Goal: Task Accomplishment & Management: Manage account settings

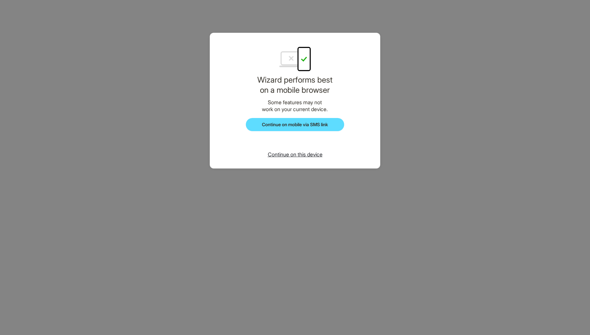
scroll to position [898, 0]
click at [305, 158] on button "Continue on this device" at bounding box center [294, 154] width 65 height 7
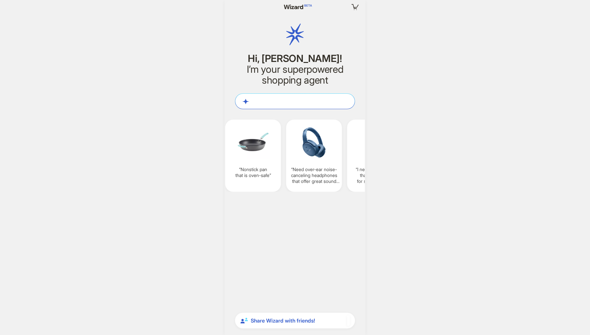
scroll to position [898, 0]
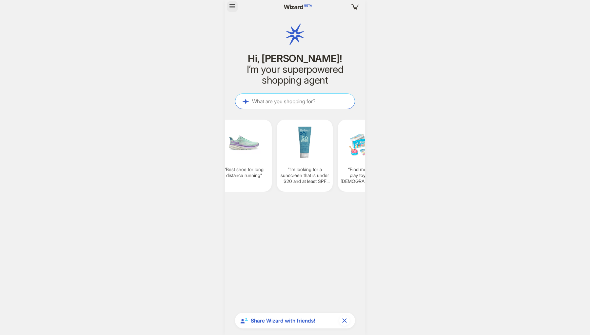
click at [234, 6] on icon "button" at bounding box center [232, 6] width 8 height 8
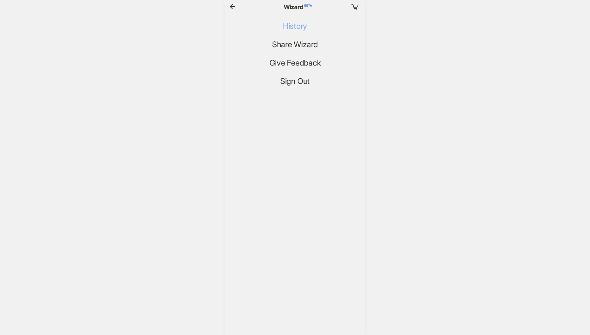
click at [288, 28] on span "History" at bounding box center [295, 27] width 24 height 10
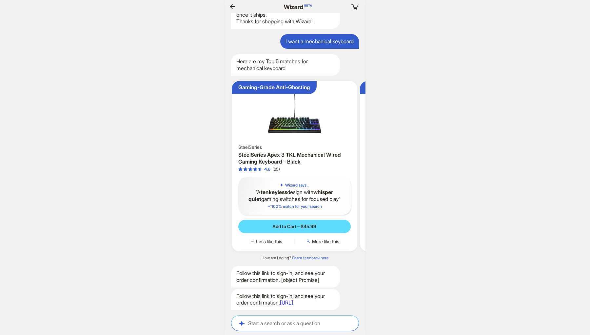
scroll to position [946, 0]
click at [329, 239] on span "More like this" at bounding box center [325, 242] width 27 height 6
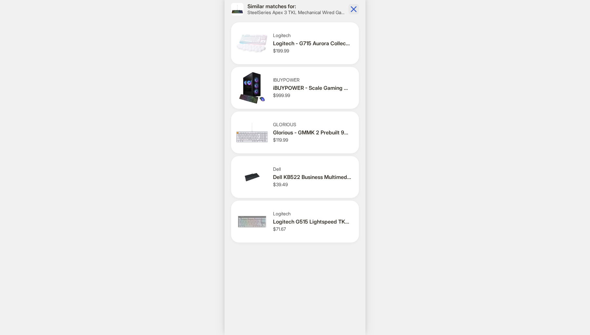
click at [355, 7] on icon "button" at bounding box center [354, 9] width 6 height 6
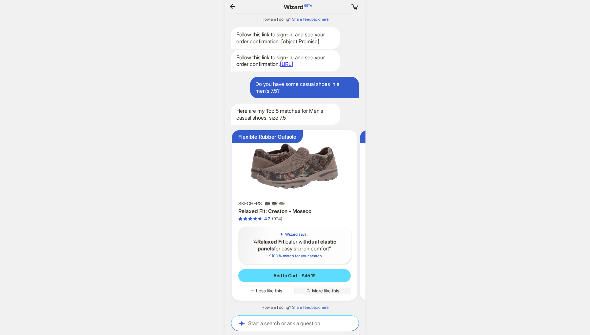
click at [325, 291] on span "More like this" at bounding box center [325, 291] width 27 height 6
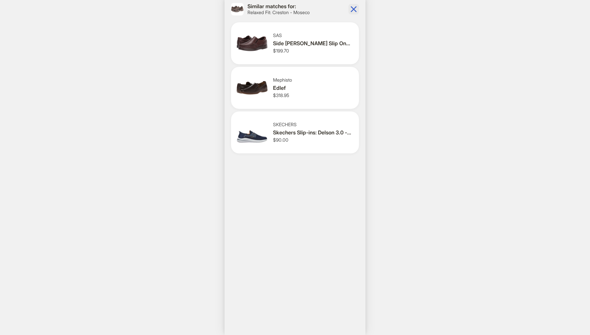
click at [355, 11] on icon "button" at bounding box center [354, 9] width 6 height 6
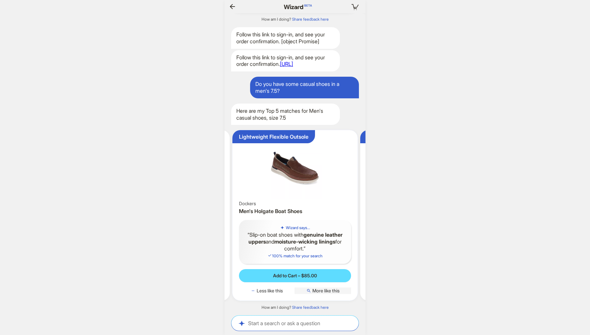
click at [333, 291] on span "More like this" at bounding box center [325, 291] width 27 height 6
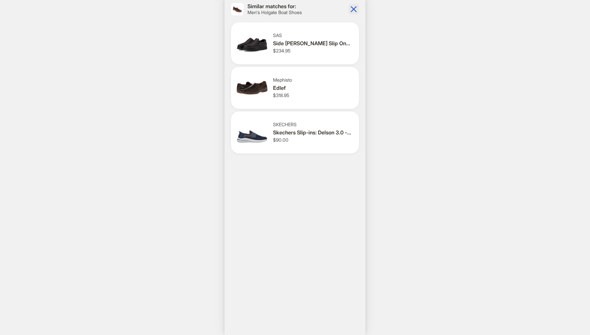
click at [353, 11] on icon "button" at bounding box center [353, 9] width 10 height 10
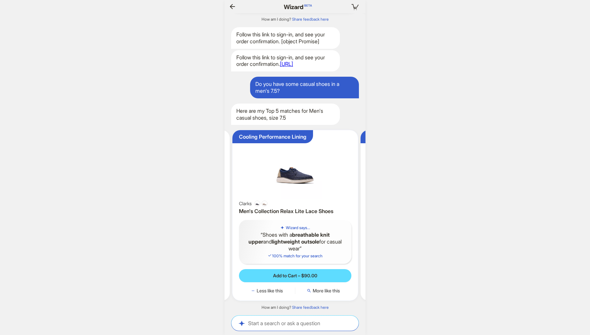
click at [328, 294] on div "Cooling Performance Lining Clarks Men's Collection Relax Lite Lace Shoes Wizard…" at bounding box center [294, 215] width 125 height 170
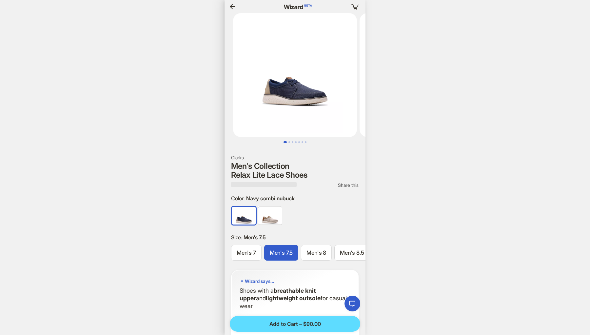
click at [231, 5] on icon "button" at bounding box center [232, 7] width 8 height 8
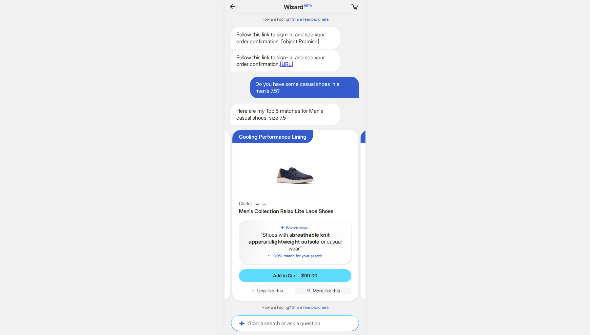
click at [324, 289] on span "More like this" at bounding box center [326, 291] width 27 height 6
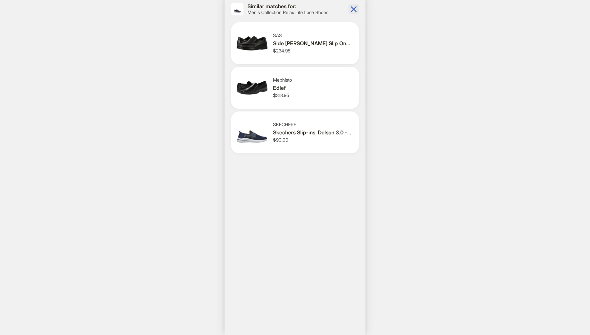
click at [354, 8] on icon "button" at bounding box center [353, 9] width 10 height 10
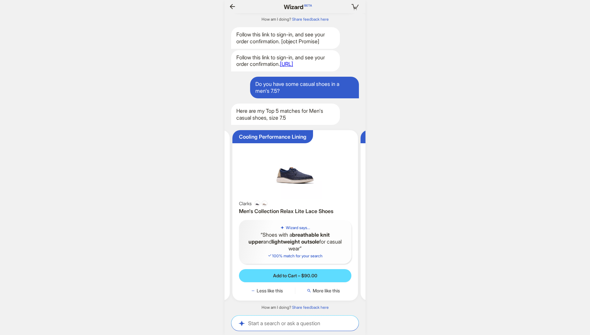
click at [233, 6] on icon "button" at bounding box center [232, 7] width 8 height 8
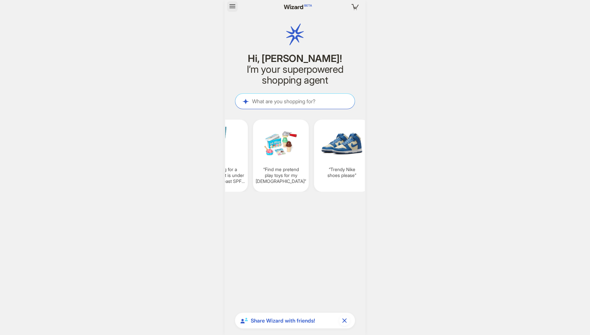
click at [232, 5] on icon "button" at bounding box center [232, 6] width 8 height 8
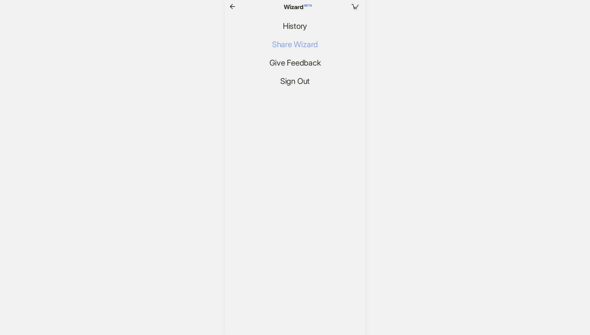
click at [298, 44] on span "Share Wizard" at bounding box center [295, 45] width 46 height 10
drag, startPoint x: 298, startPoint y: 44, endPoint x: 344, endPoint y: 24, distance: 50.9
click at [344, 24] on ul "History Share Wizard Give Feedback Sign Out" at bounding box center [294, 54] width 141 height 66
click at [293, 28] on span "History" at bounding box center [295, 27] width 24 height 10
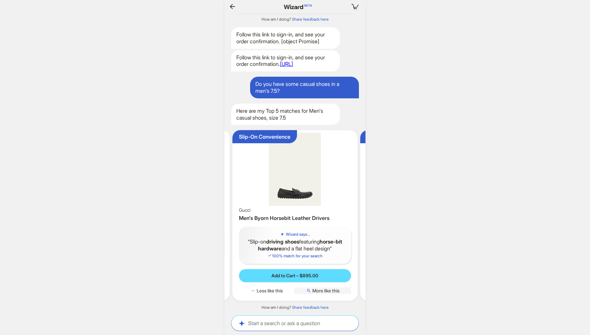
click at [321, 291] on span "More like this" at bounding box center [325, 291] width 27 height 6
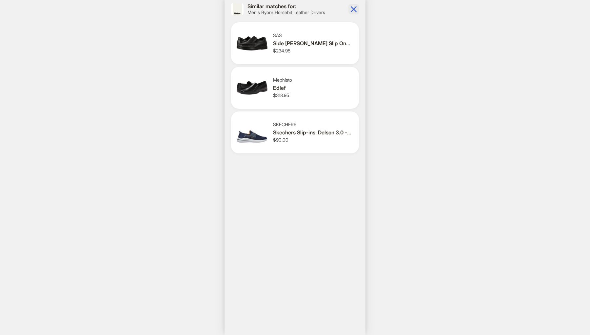
click at [354, 8] on icon "button" at bounding box center [353, 9] width 10 height 10
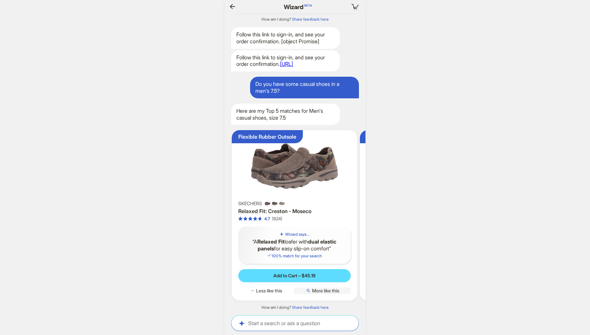
click at [328, 291] on span "More like this" at bounding box center [325, 291] width 27 height 6
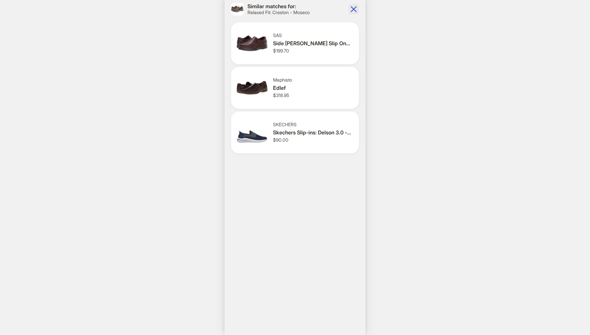
click at [354, 9] on icon "button" at bounding box center [354, 9] width 6 height 6
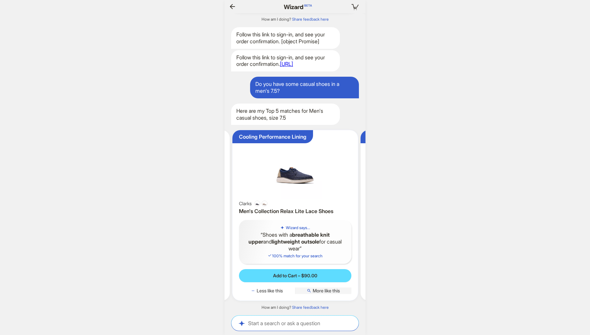
click at [324, 290] on span "More like this" at bounding box center [326, 291] width 27 height 6
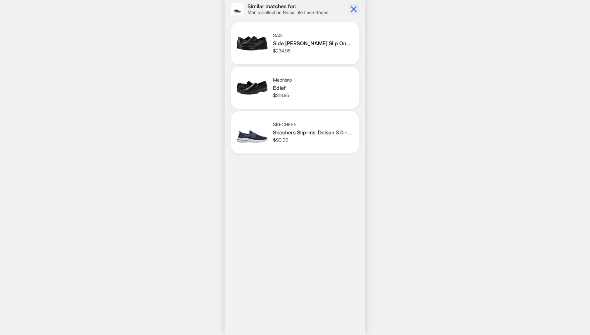
click at [355, 10] on icon "button" at bounding box center [353, 9] width 10 height 10
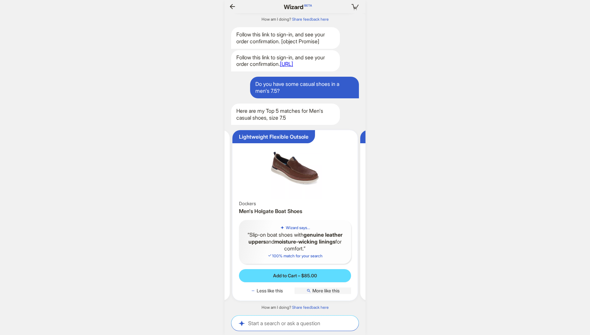
click at [326, 292] on span "More like this" at bounding box center [325, 291] width 27 height 6
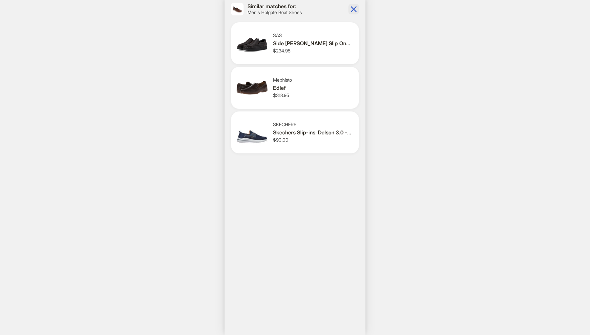
click at [354, 9] on icon "button" at bounding box center [353, 9] width 10 height 10
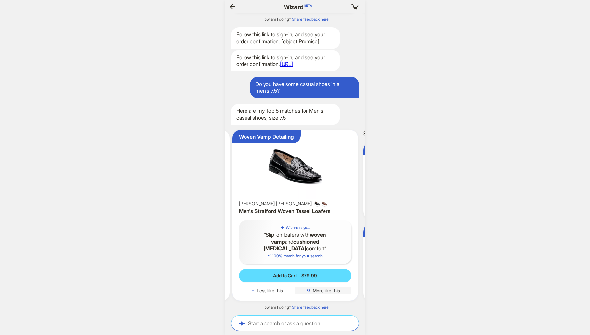
click at [333, 291] on span "More like this" at bounding box center [326, 291] width 27 height 6
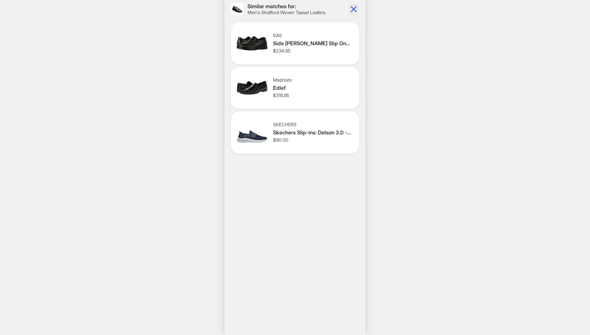
click at [354, 9] on icon "button" at bounding box center [354, 9] width 6 height 6
click at [354, 10] on icon "button" at bounding box center [354, 9] width 6 height 6
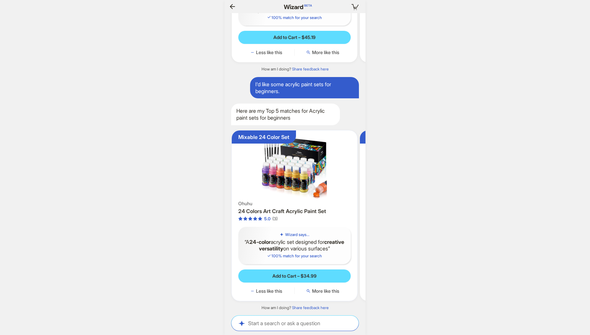
scroll to position [1431, 0]
click at [325, 291] on span "More like this" at bounding box center [325, 291] width 27 height 6
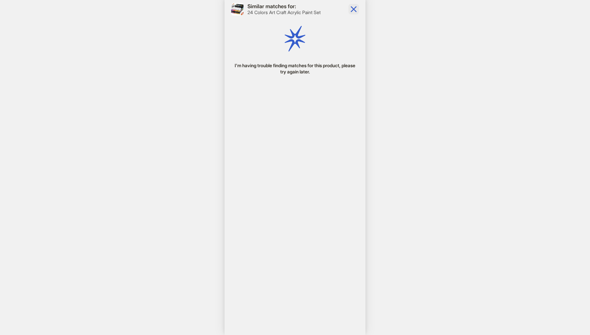
click at [355, 12] on icon "button" at bounding box center [353, 9] width 10 height 10
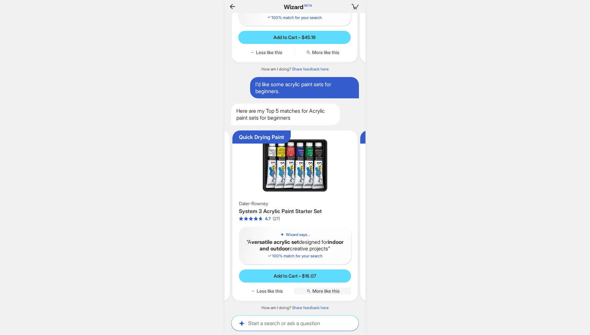
click at [328, 292] on span "More like this" at bounding box center [325, 291] width 27 height 6
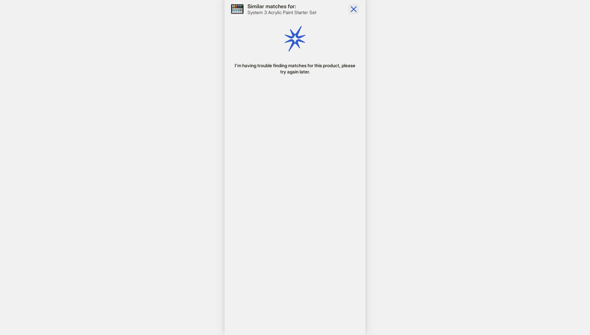
click at [353, 10] on icon "button" at bounding box center [354, 9] width 6 height 6
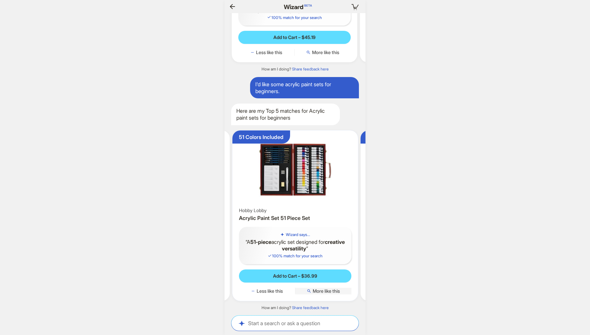
click at [337, 292] on span "More like this" at bounding box center [326, 291] width 27 height 6
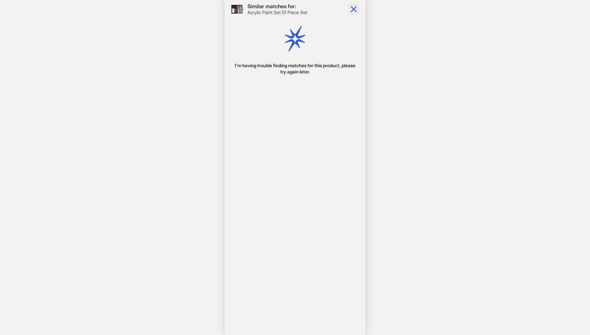
click at [355, 9] on icon "button" at bounding box center [353, 9] width 10 height 10
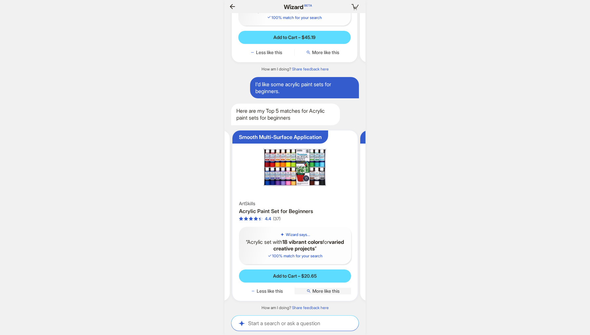
click at [333, 293] on span "More like this" at bounding box center [325, 291] width 27 height 6
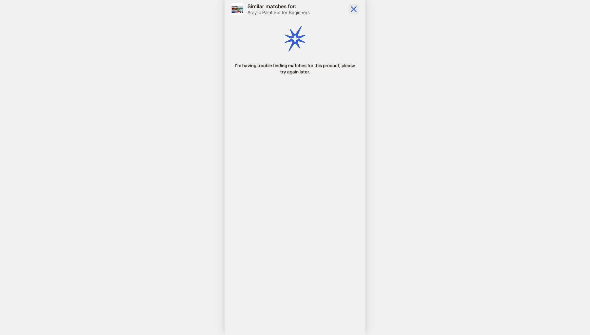
click at [353, 8] on icon "button" at bounding box center [353, 9] width 10 height 10
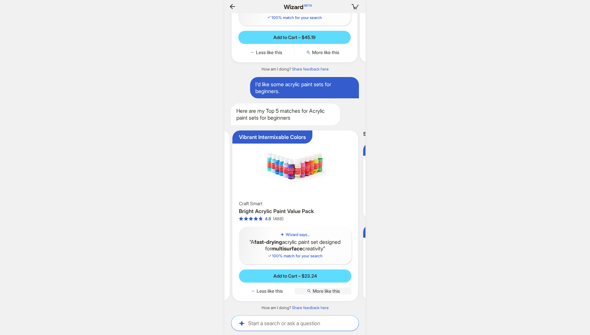
click at [331, 291] on span "More like this" at bounding box center [326, 291] width 27 height 6
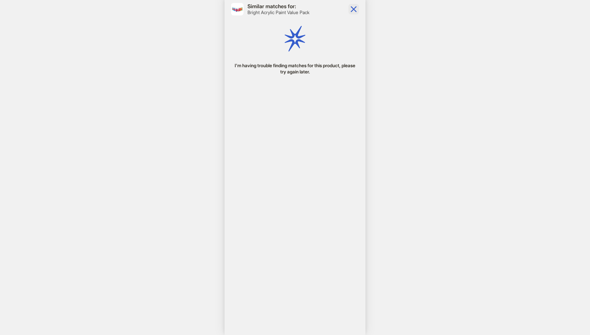
click at [355, 9] on icon "button" at bounding box center [353, 9] width 10 height 10
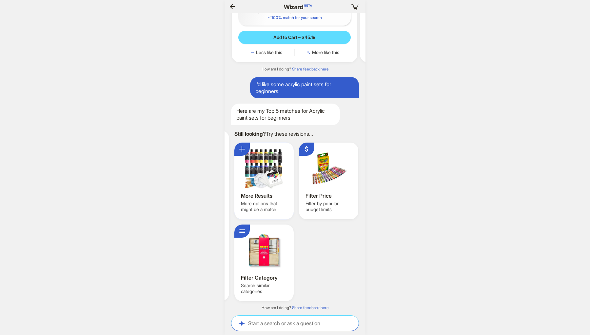
click at [267, 200] on div "More Results More options that might be a match" at bounding box center [263, 181] width 59 height 77
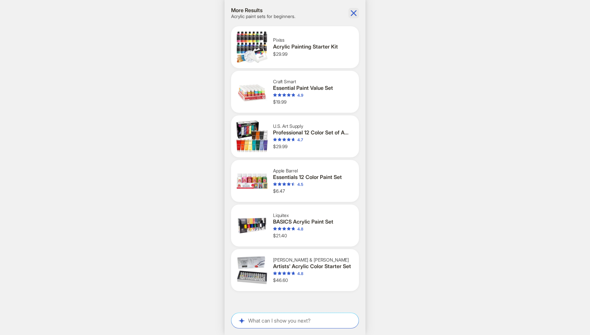
click at [353, 14] on icon "button" at bounding box center [354, 13] width 6 height 6
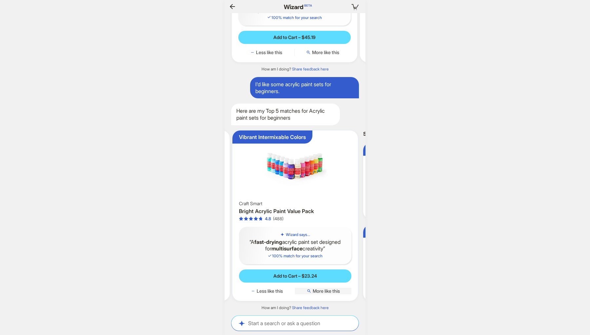
click at [324, 292] on span "More like this" at bounding box center [326, 291] width 27 height 6
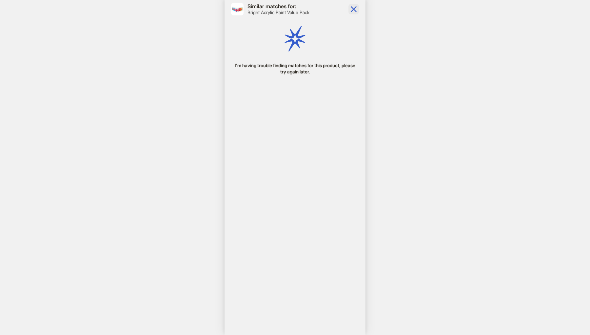
click at [354, 8] on icon "button" at bounding box center [353, 9] width 10 height 10
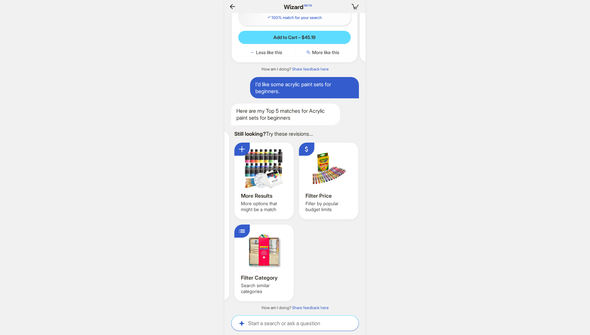
scroll to position [0, 709]
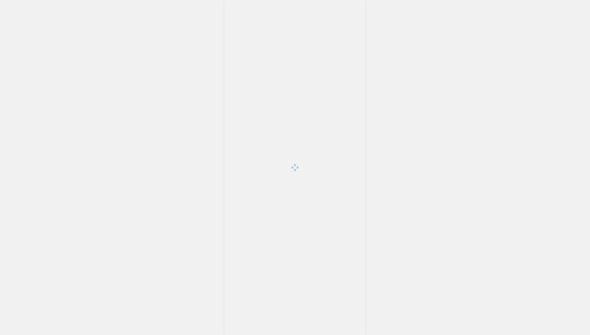
scroll to position [1049, 0]
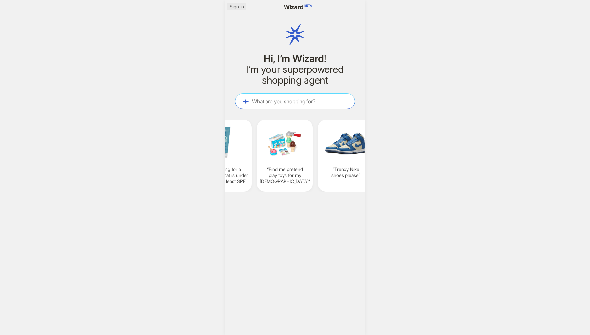
scroll to position [0, 519]
click at [237, 8] on span "Sign In" at bounding box center [237, 7] width 14 height 6
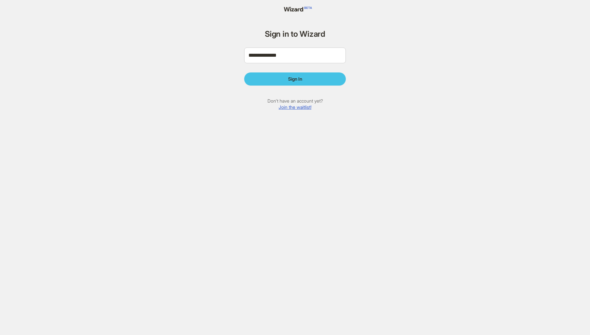
click at [299, 78] on span "Sign In" at bounding box center [295, 79] width 14 height 6
